Goal: Information Seeking & Learning: Find specific page/section

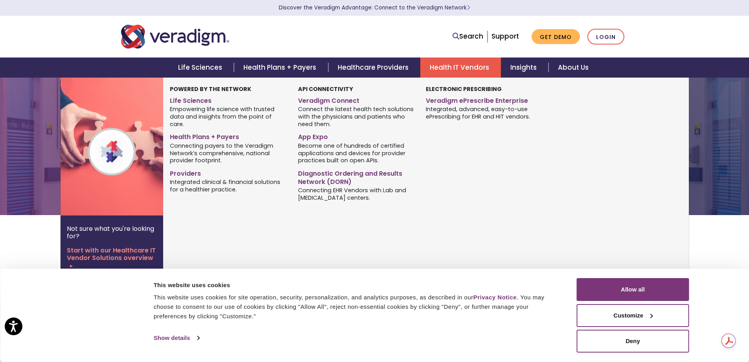
click at [453, 68] on link "Health IT Vendors" at bounding box center [461, 67] width 81 height 20
click at [362, 171] on link "Diagnostic Ordering and Results Network (DORN)" at bounding box center [356, 176] width 116 height 20
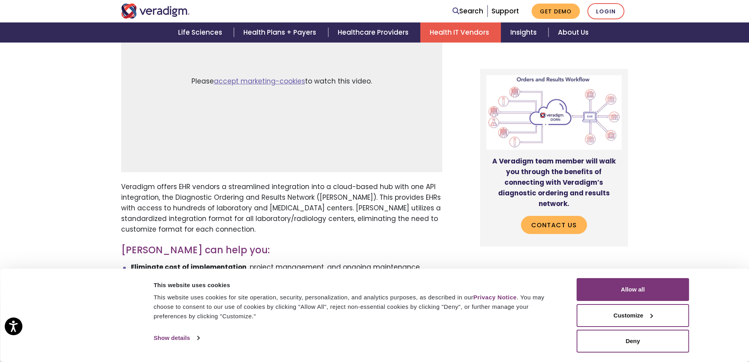
scroll to position [590, 0]
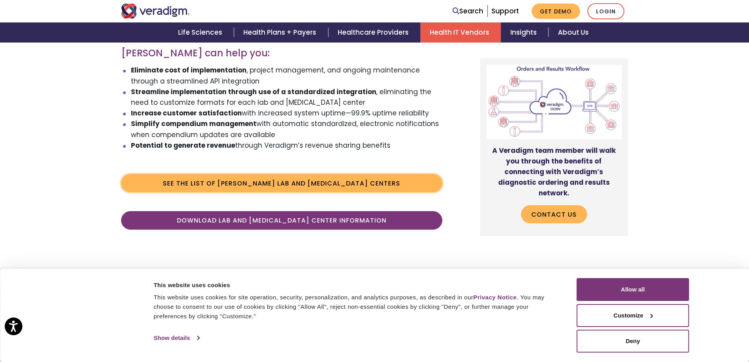
click at [337, 174] on link "See the list of DORN Lab and Radiology Centers" at bounding box center [281, 183] width 321 height 18
